Goal: Navigation & Orientation: Find specific page/section

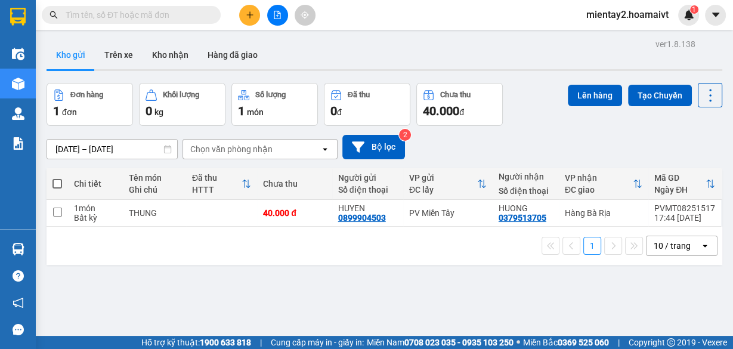
click at [280, 153] on div "Chọn văn phòng nhận" at bounding box center [251, 149] width 137 height 19
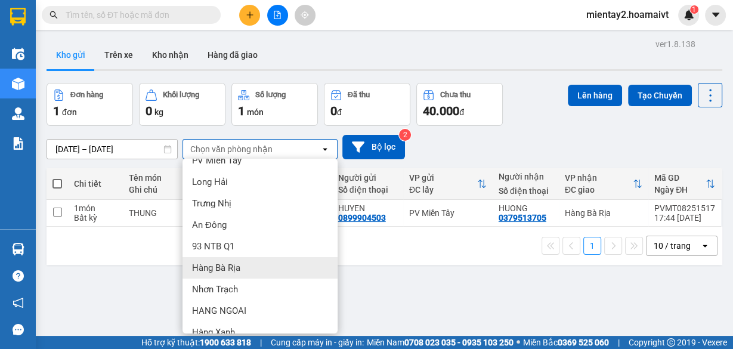
scroll to position [66, 0]
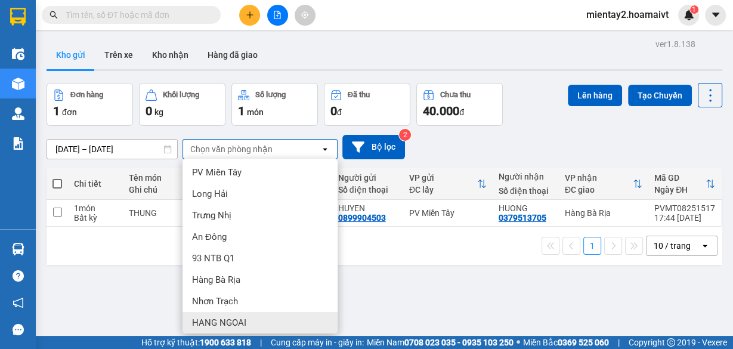
click at [255, 313] on div "HANG NGOAI" at bounding box center [259, 322] width 155 height 21
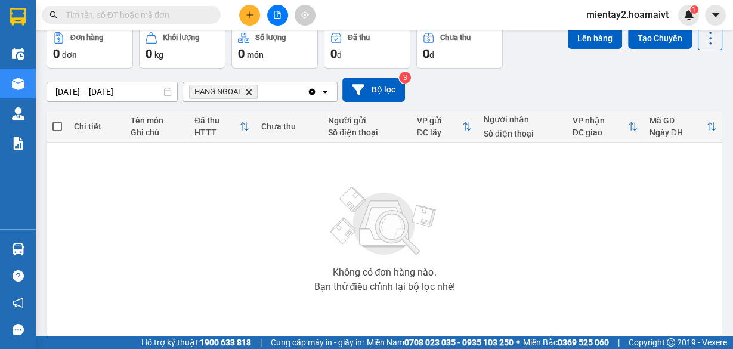
scroll to position [95, 0]
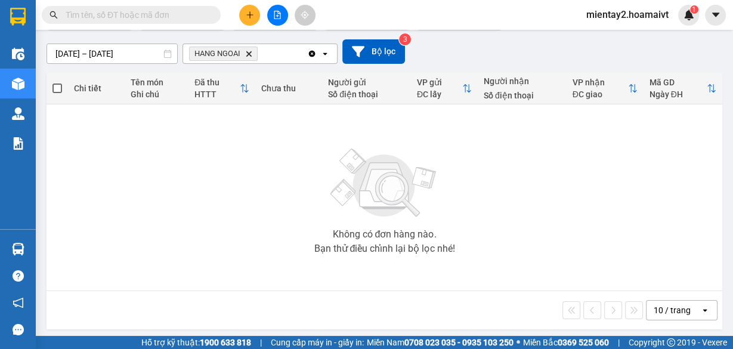
click at [672, 314] on div "10 / trang" at bounding box center [671, 310] width 37 height 12
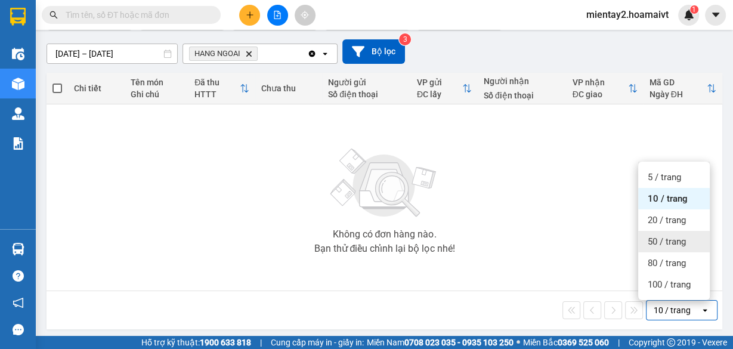
click at [673, 241] on span "50 / trang" at bounding box center [667, 242] width 38 height 12
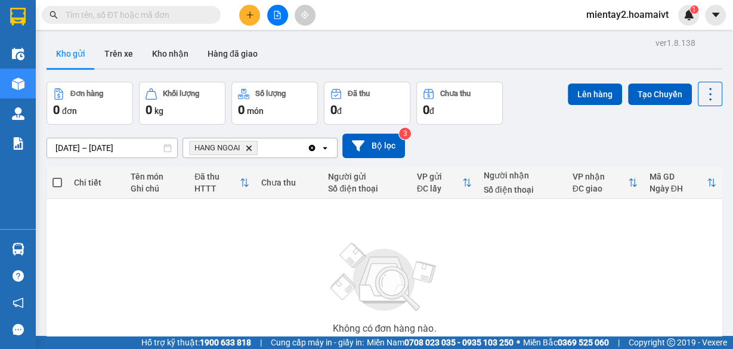
scroll to position [0, 0]
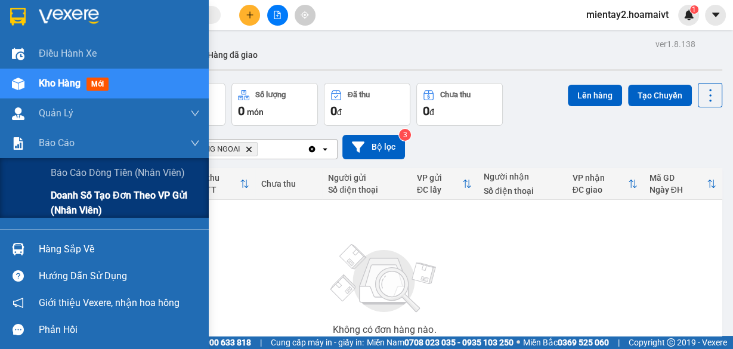
click at [72, 210] on span "Doanh số tạo đơn theo VP gửi (nhân viên)" at bounding box center [125, 203] width 149 height 30
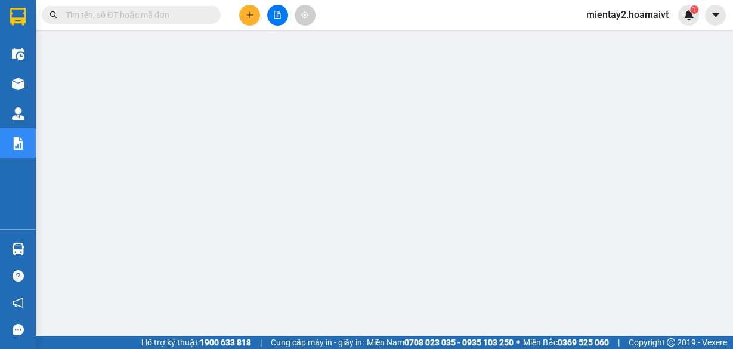
scroll to position [140, 0]
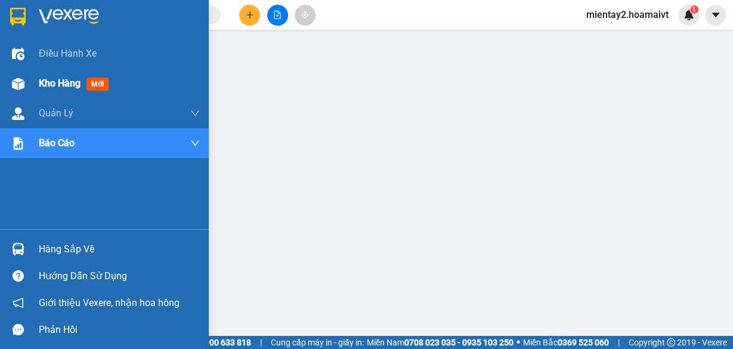
click at [64, 78] on span "Kho hàng" at bounding box center [60, 83] width 42 height 11
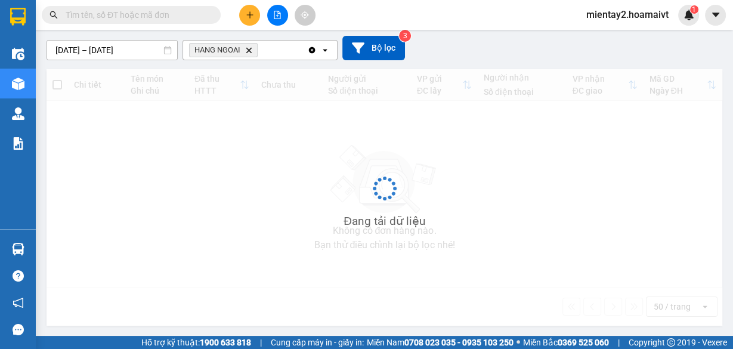
scroll to position [99, 0]
